Goal: Navigation & Orientation: Find specific page/section

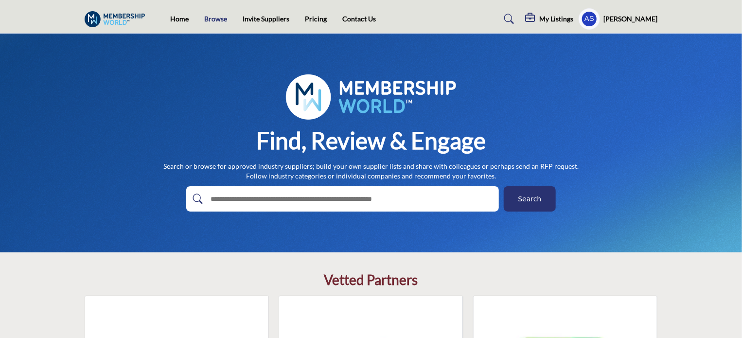
click at [219, 20] on link "Browse" at bounding box center [215, 19] width 23 height 8
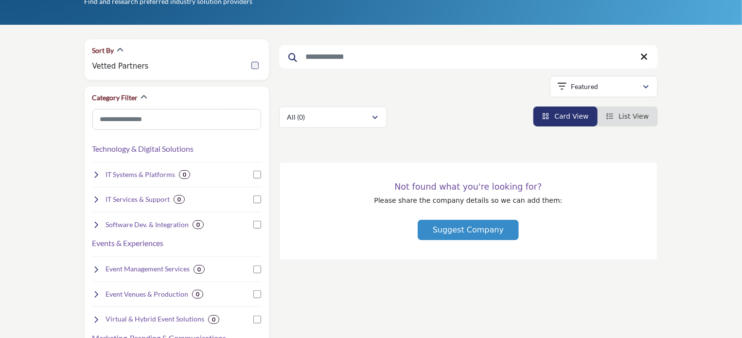
scroll to position [97, 0]
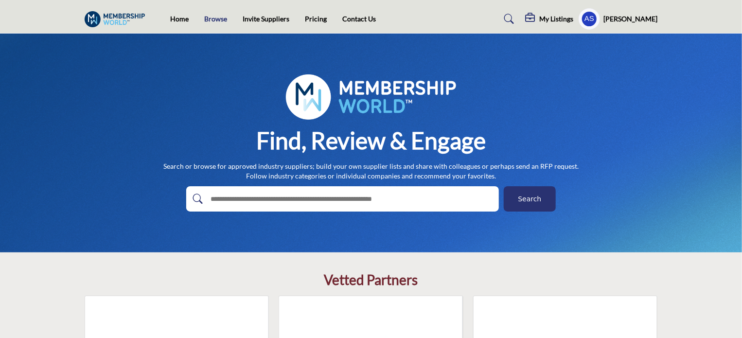
click at [214, 19] on link "Browse" at bounding box center [215, 19] width 23 height 8
